Goal: Transaction & Acquisition: Download file/media

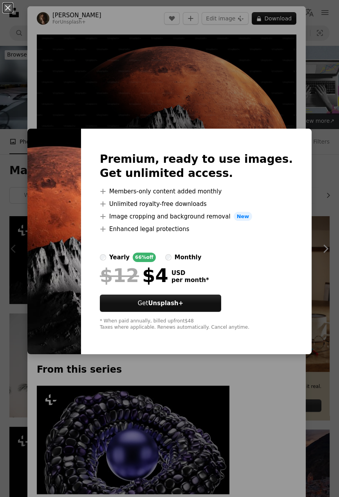
click at [54, 144] on img at bounding box center [54, 242] width 54 height 226
click at [53, 42] on div "An X shape Premium, ready to use images. Get unlimited access. A plus sign Memb…" at bounding box center [169, 248] width 339 height 497
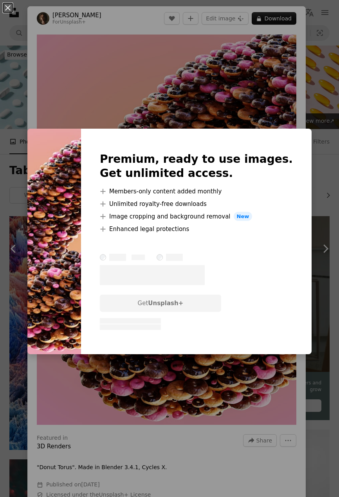
scroll to position [7649, 0]
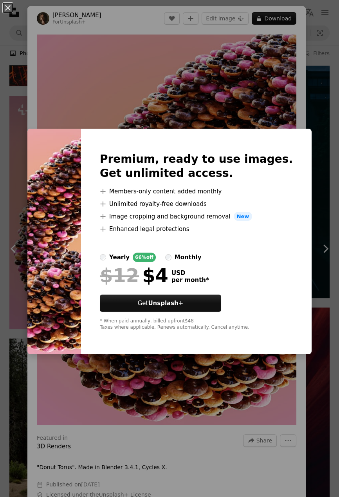
click at [287, 110] on div "An X shape Premium, ready to use images. Get unlimited access. A plus sign Memb…" at bounding box center [169, 248] width 339 height 497
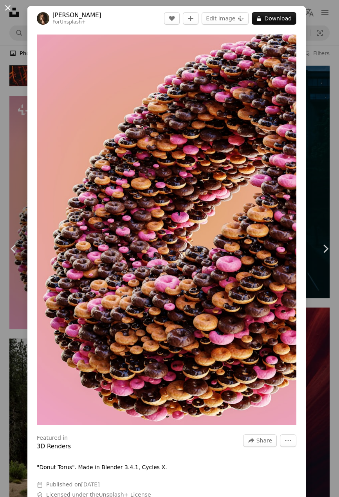
click at [12, 11] on button "An X shape" at bounding box center [7, 7] width 9 height 9
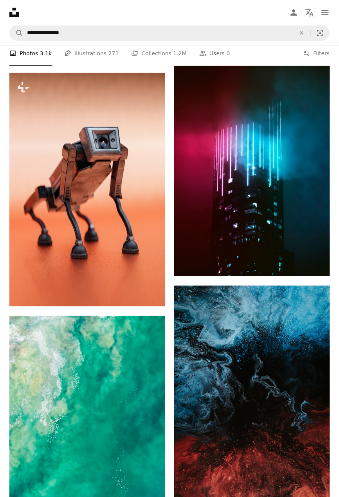
scroll to position [8160, 0]
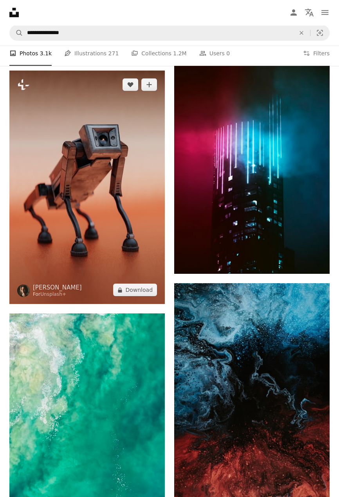
click at [53, 146] on img at bounding box center [87, 188] width 156 height 234
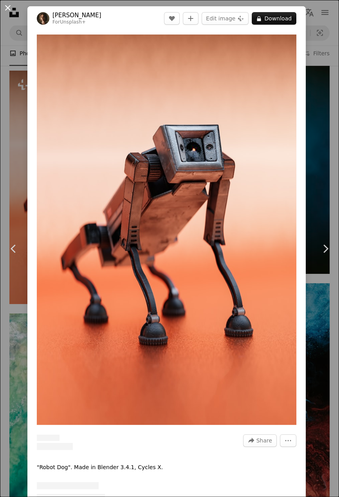
click at [12, 9] on button "An X shape" at bounding box center [7, 7] width 9 height 9
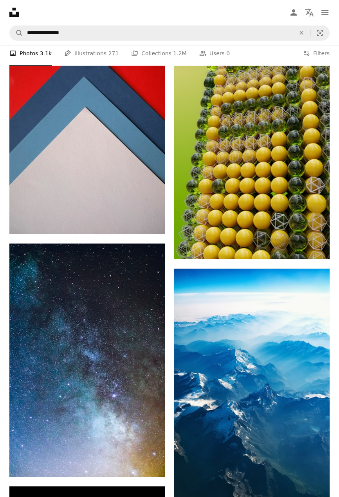
scroll to position [10859, 0]
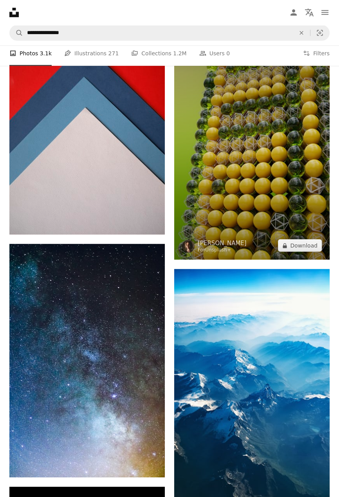
click at [257, 189] on img at bounding box center [252, 143] width 156 height 234
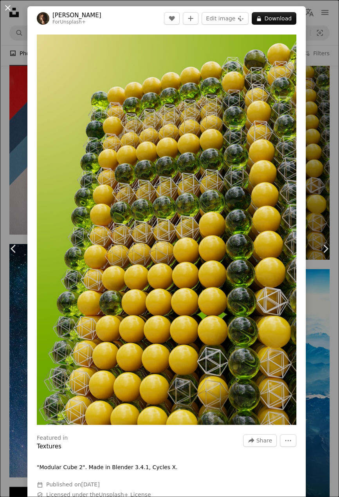
click at [9, 7] on button "An X shape" at bounding box center [7, 7] width 9 height 9
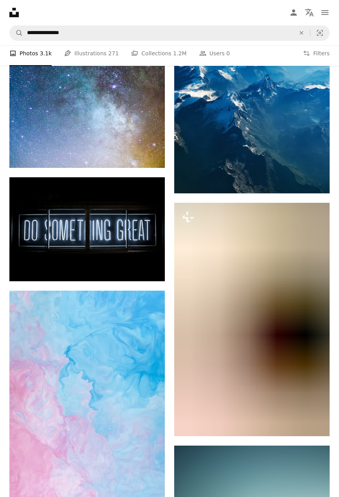
scroll to position [11180, 0]
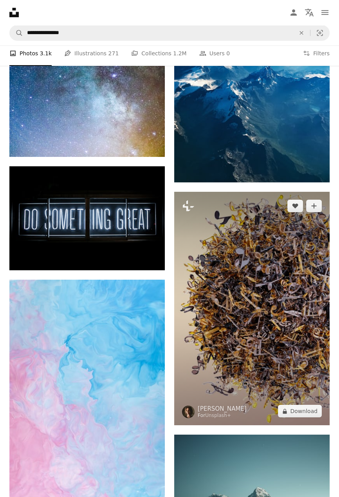
click at [275, 263] on img at bounding box center [252, 309] width 156 height 234
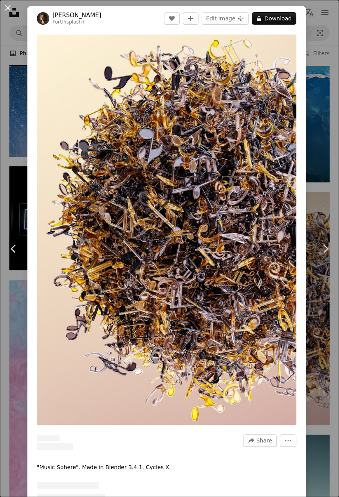
click at [13, 13] on button "An X shape" at bounding box center [7, 7] width 9 height 9
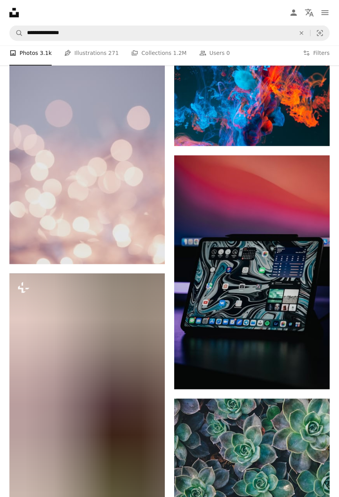
scroll to position [12057, 0]
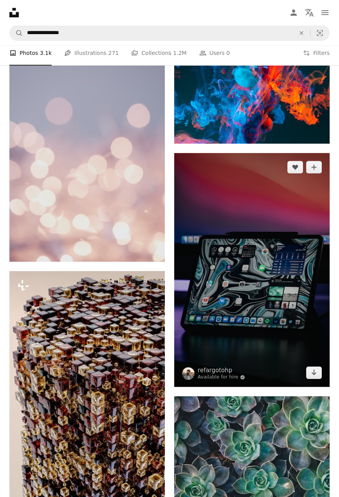
click at [277, 259] on img at bounding box center [252, 270] width 156 height 234
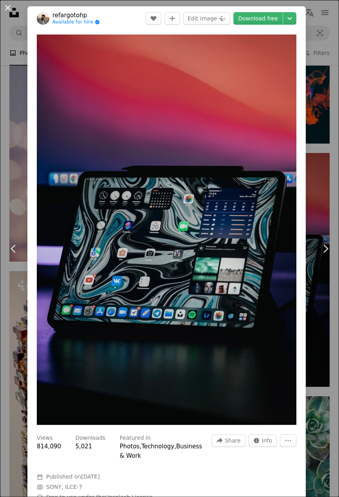
click at [10, 10] on button "An X shape" at bounding box center [7, 7] width 9 height 9
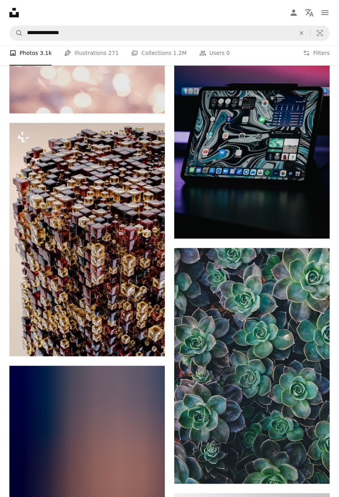
scroll to position [12206, 0]
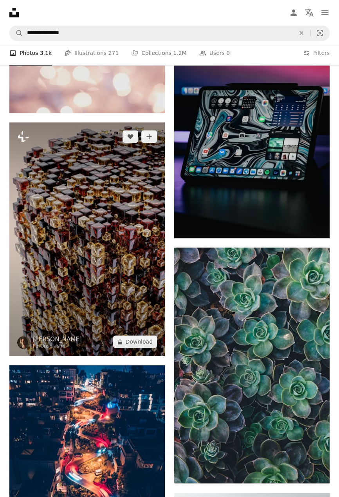
click at [68, 167] on img at bounding box center [87, 239] width 156 height 234
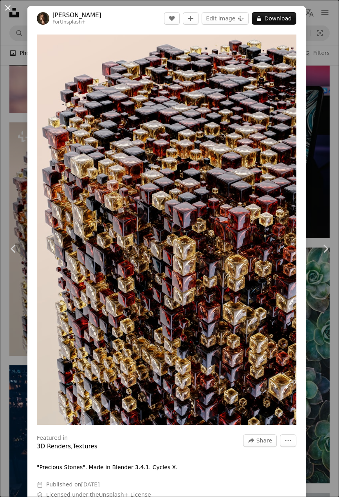
click at [11, 7] on button "An X shape" at bounding box center [7, 7] width 9 height 9
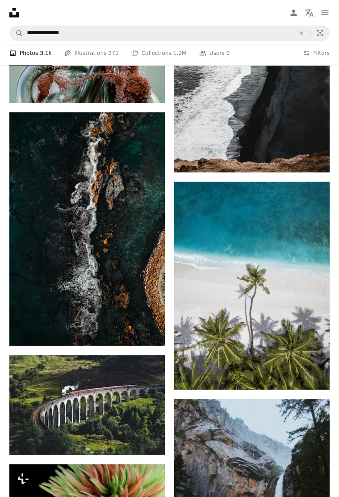
scroll to position [12759, 0]
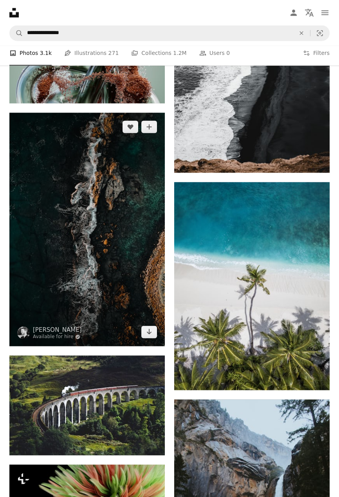
click at [62, 158] on img at bounding box center [87, 229] width 156 height 234
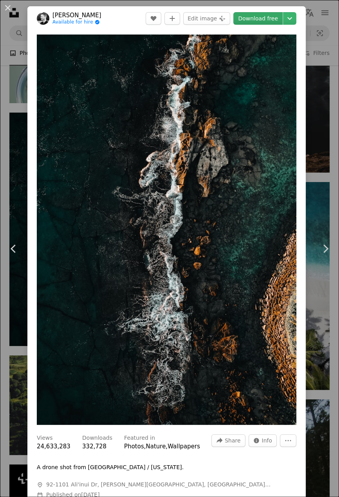
click at [265, 19] on link "Download free" at bounding box center [258, 18] width 49 height 13
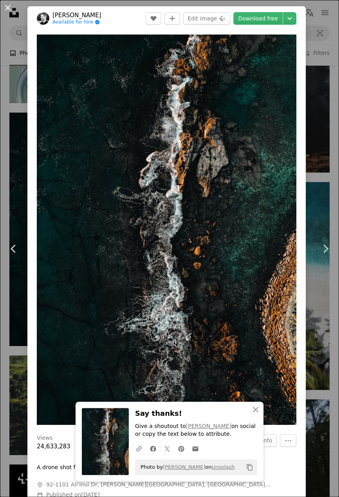
click at [13, 11] on button "An X shape" at bounding box center [7, 7] width 9 height 9
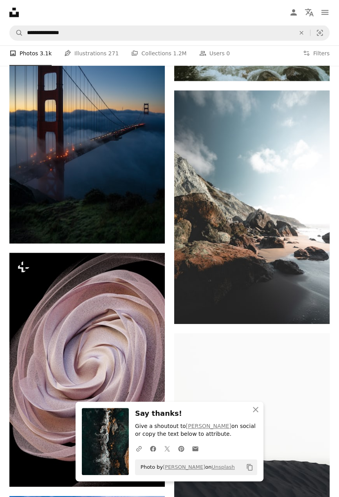
scroll to position [13311, 0]
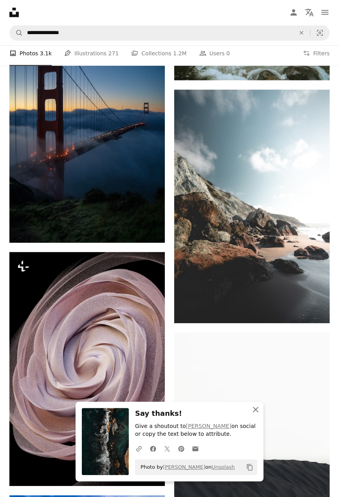
click at [263, 417] on button "An X shape Close" at bounding box center [256, 409] width 16 height 16
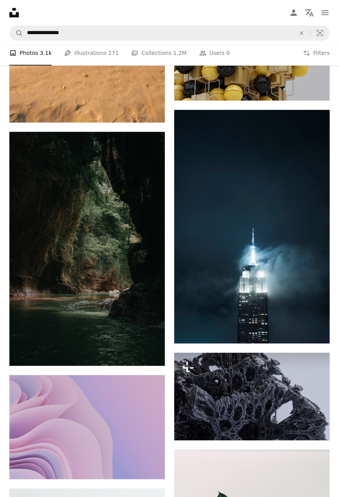
scroll to position [15339, 0]
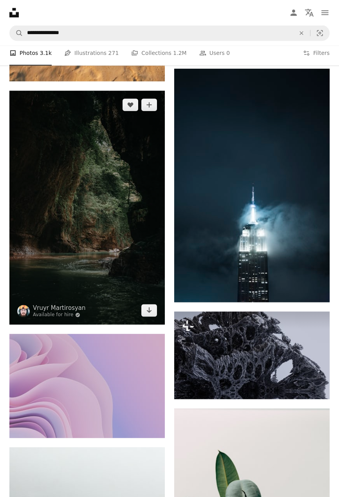
click at [55, 168] on img at bounding box center [87, 208] width 156 height 234
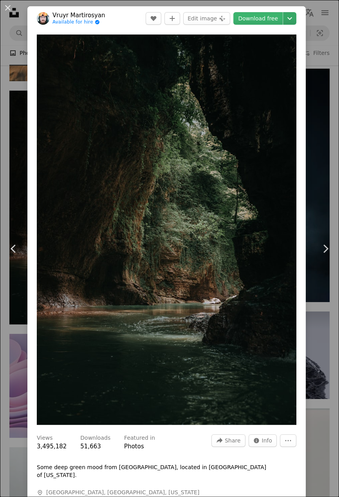
click at [294, 24] on button "Chevron down" at bounding box center [289, 18] width 13 height 13
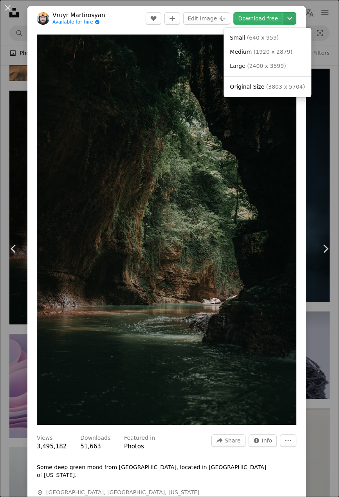
click at [296, 21] on icon "Chevron down" at bounding box center [290, 18] width 13 height 9
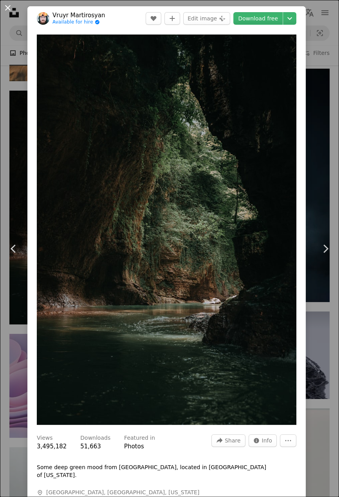
click at [5, 6] on button "An X shape" at bounding box center [7, 7] width 9 height 9
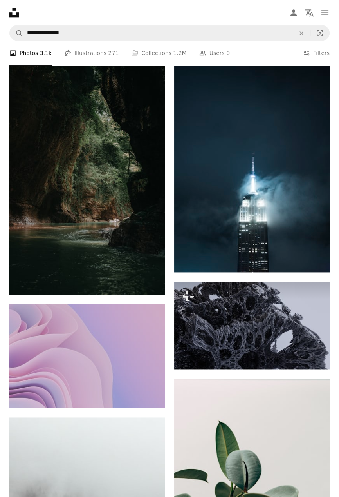
scroll to position [15370, 0]
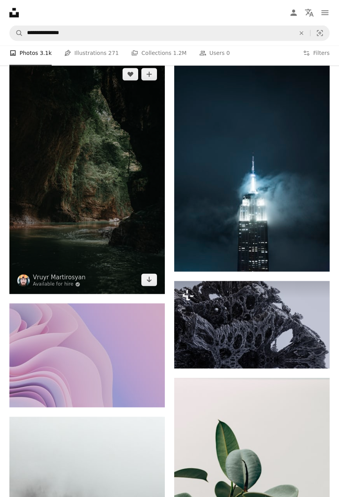
click at [45, 151] on img at bounding box center [87, 177] width 156 height 234
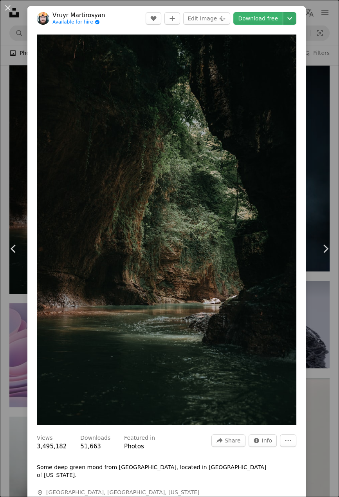
click at [293, 22] on icon "Chevron down" at bounding box center [290, 18] width 13 height 9
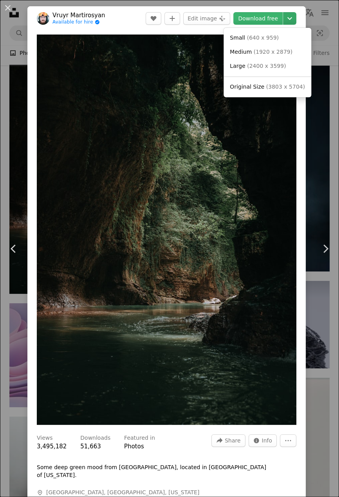
click at [296, 21] on icon "Chevron down" at bounding box center [290, 18] width 13 height 9
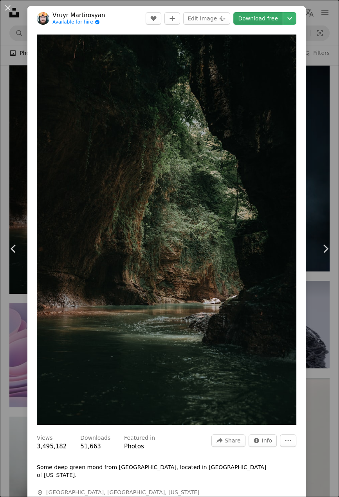
click at [268, 21] on link "Download free" at bounding box center [258, 18] width 49 height 13
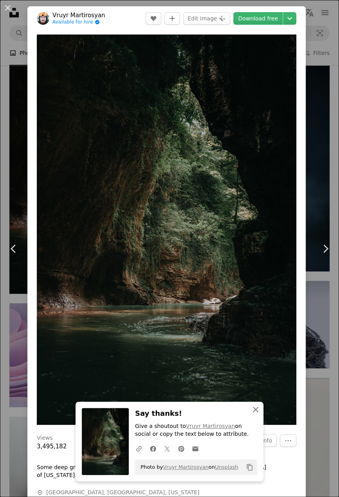
click at [257, 412] on icon "button" at bounding box center [255, 408] width 5 height 5
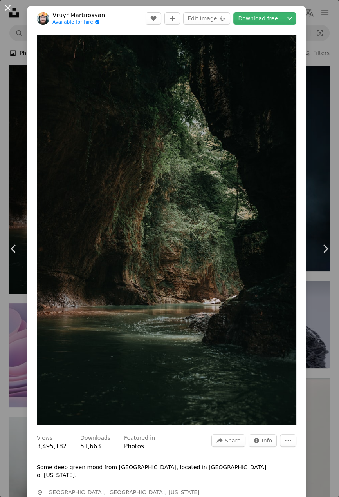
click at [10, 9] on button "An X shape" at bounding box center [7, 7] width 9 height 9
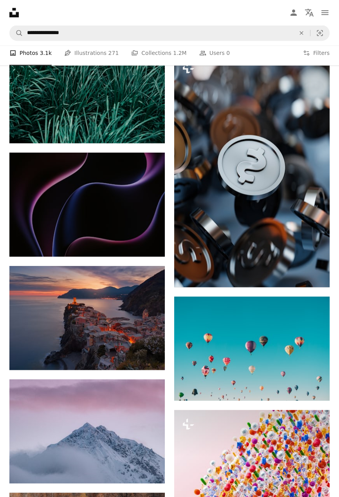
scroll to position [17852, 0]
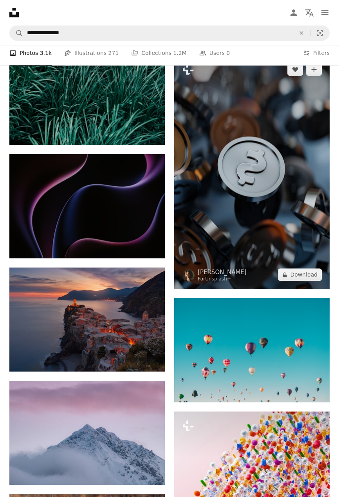
click at [265, 210] on img at bounding box center [252, 172] width 156 height 234
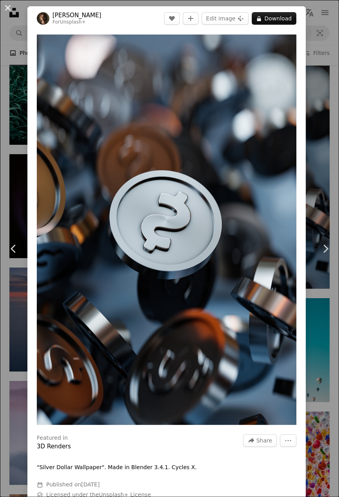
click at [13, 9] on button "An X shape" at bounding box center [7, 7] width 9 height 9
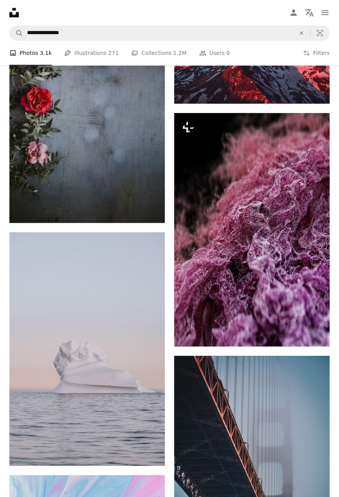
scroll to position [23757, 0]
